Goal: Transaction & Acquisition: Subscribe to service/newsletter

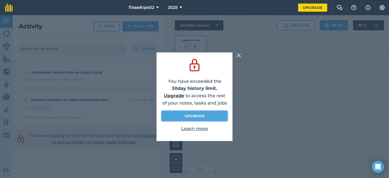
click at [193, 117] on link "Upgrade" at bounding box center [194, 116] width 66 height 10
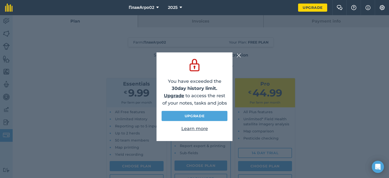
click at [239, 54] on img at bounding box center [238, 55] width 5 height 6
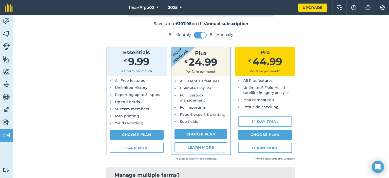
scroll to position [51, 0]
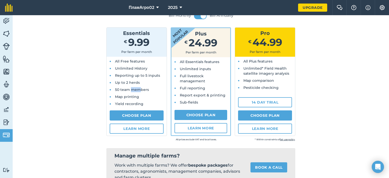
drag, startPoint x: 130, startPoint y: 91, endPoint x: 138, endPoint y: 88, distance: 8.2
click at [138, 88] on span "50 team members" at bounding box center [132, 89] width 34 height 5
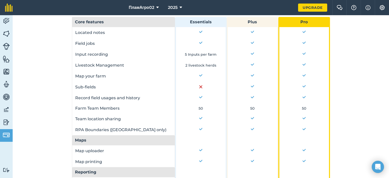
scroll to position [229, 0]
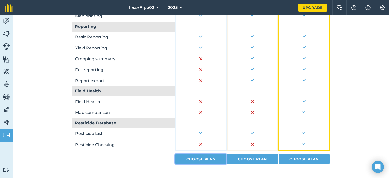
click at [196, 157] on link "Choose Plan" at bounding box center [200, 159] width 51 height 10
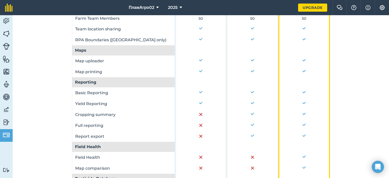
select select "BG"
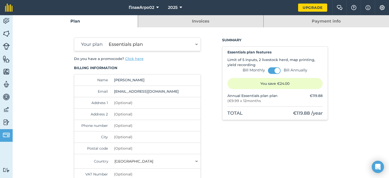
click at [121, 103] on input "Address 1" at bounding box center [146, 102] width 69 height 11
click at [120, 111] on input "Address 2" at bounding box center [146, 114] width 69 height 11
click at [151, 54] on div "Your plan Essentials plan Plus plan Pro plan Bill Monthly Bill Annually You sav…" at bounding box center [137, 163] width 127 height 252
click at [146, 38] on select "Essentials plan Plus plan Pro plan" at bounding box center [154, 44] width 94 height 13
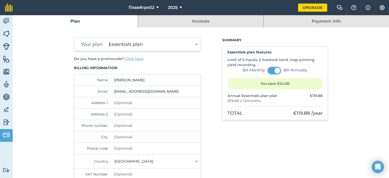
click at [274, 70] on span at bounding box center [277, 71] width 6 height 6
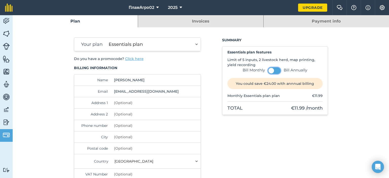
click at [274, 70] on button at bounding box center [274, 70] width 13 height 7
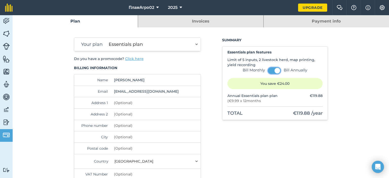
click at [274, 70] on span at bounding box center [277, 71] width 6 height 6
